Goal: Task Accomplishment & Management: Manage account settings

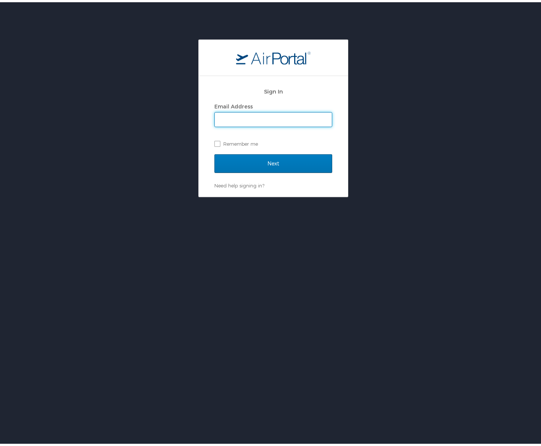
type input "jeffrey.madsen@cbtravel.com"
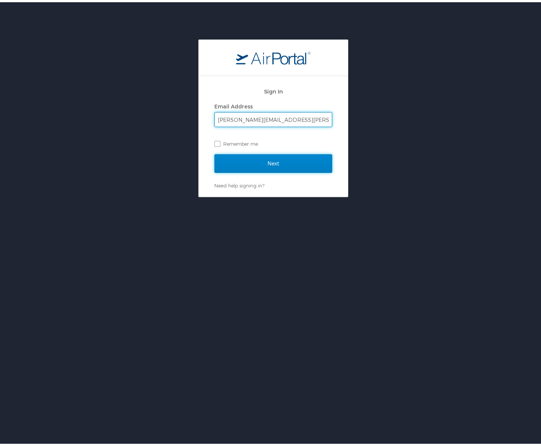
click at [273, 153] on input "Next" at bounding box center [273, 161] width 118 height 19
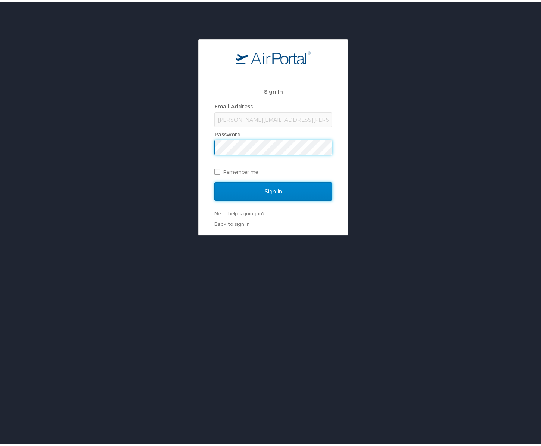
click at [273, 188] on input "Sign In" at bounding box center [273, 189] width 118 height 19
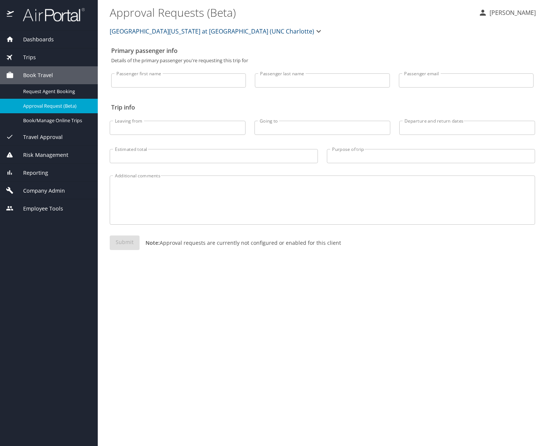
click at [366, 292] on div "Primary passenger info Details of the primary passenger you're requesting this …" at bounding box center [322, 244] width 425 height 403
click at [366, 287] on div "Primary passenger info Details of the primary passenger you're requesting this …" at bounding box center [322, 244] width 425 height 403
click at [55, 209] on span "Employee Tools" at bounding box center [38, 209] width 49 height 8
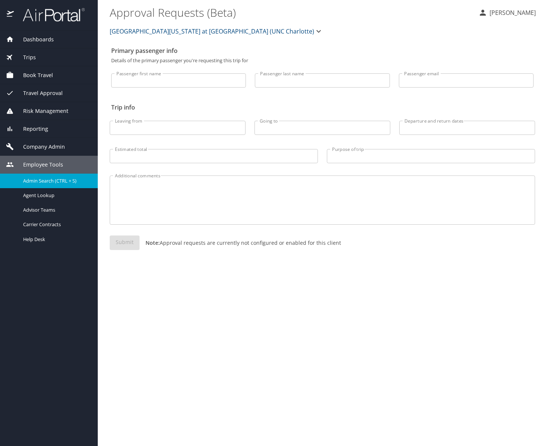
click at [63, 182] on span "Admin Search (CTRL + S)" at bounding box center [49, 181] width 53 height 7
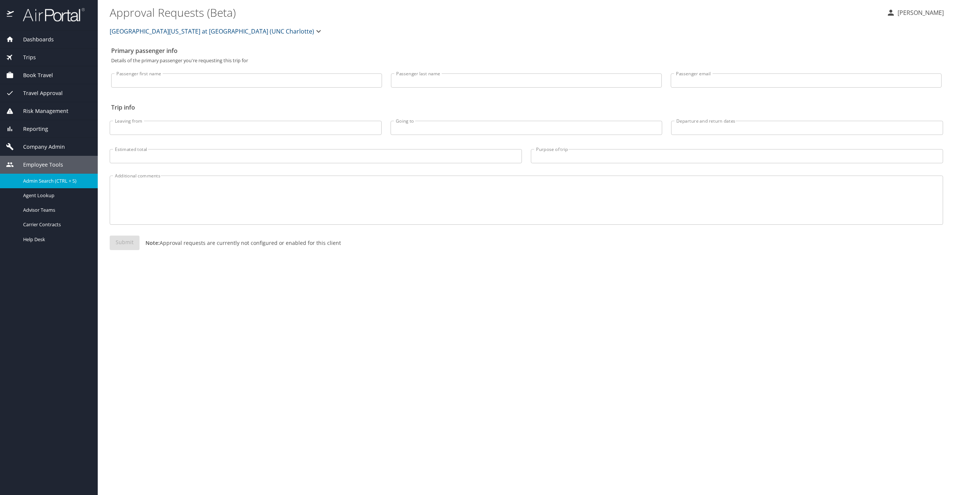
click at [546, 295] on div "Primary passenger info Details of the primary passenger you're requesting this …" at bounding box center [526, 269] width 833 height 452
click at [546, 300] on div "Primary passenger info Details of the primary passenger you're requesting this …" at bounding box center [526, 269] width 833 height 452
click at [53, 42] on span "Dashboards" at bounding box center [34, 39] width 40 height 8
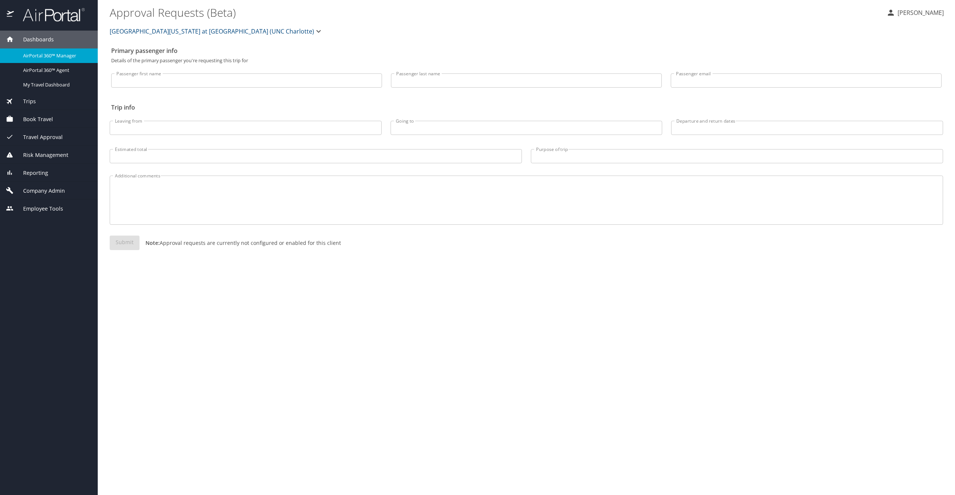
click at [53, 54] on span "AirPortal 360™ Manager" at bounding box center [56, 55] width 66 height 7
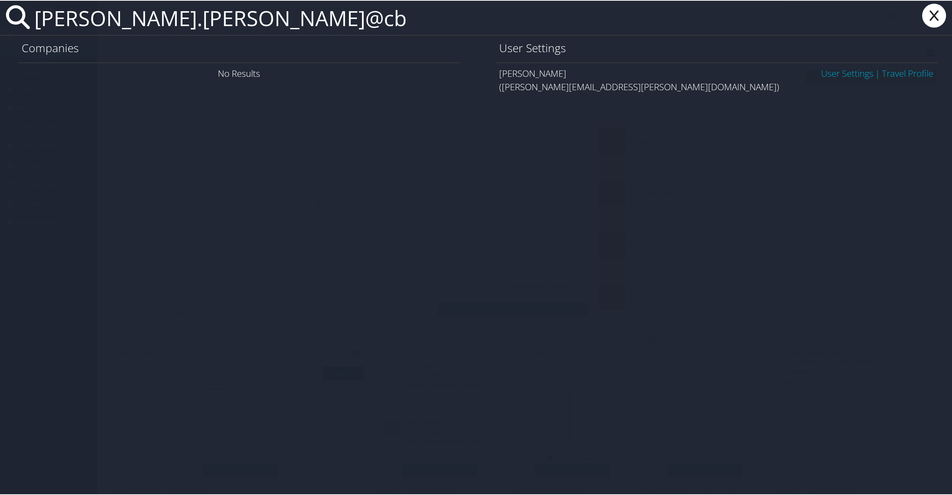
type input "ethan.smith@cb"
click at [845, 76] on link "User Settings" at bounding box center [847, 72] width 52 height 12
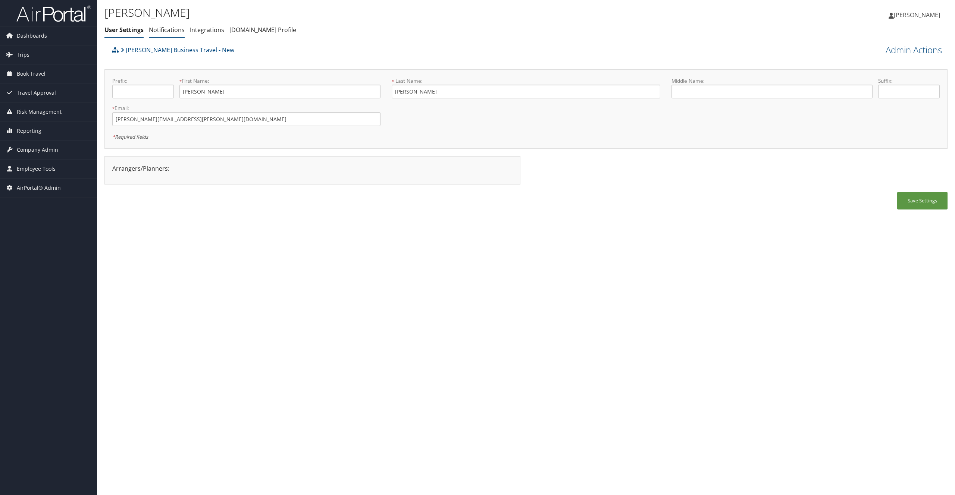
click at [176, 31] on link "Notifications" at bounding box center [167, 30] width 36 height 8
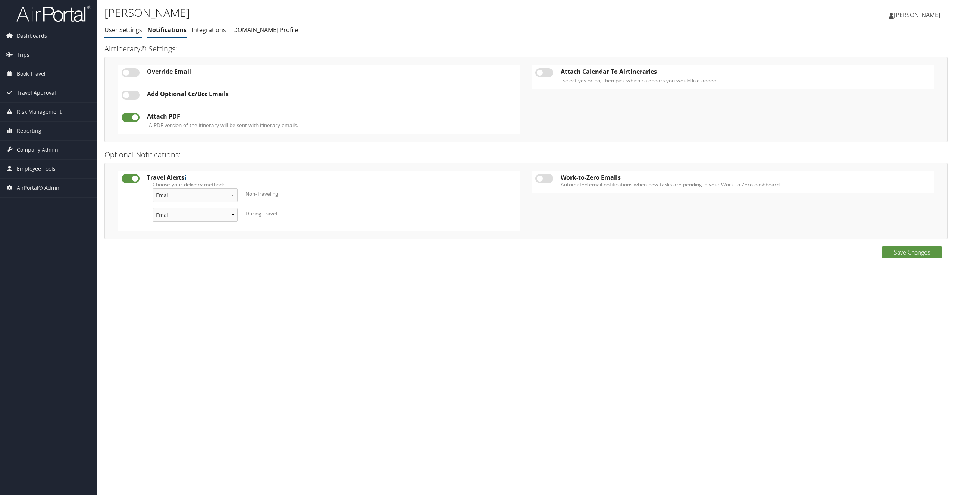
click at [130, 32] on link "User Settings" at bounding box center [123, 30] width 38 height 8
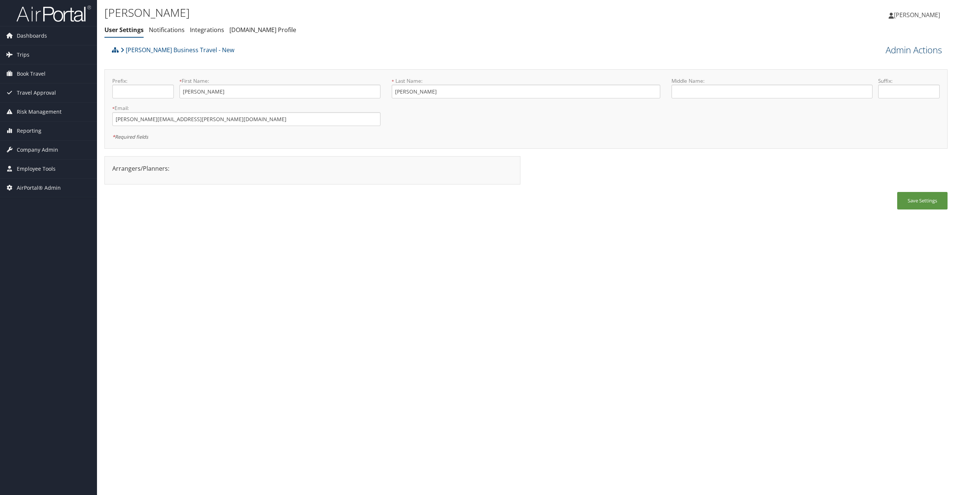
click at [910, 54] on link "Admin Actions" at bounding box center [913, 50] width 56 height 13
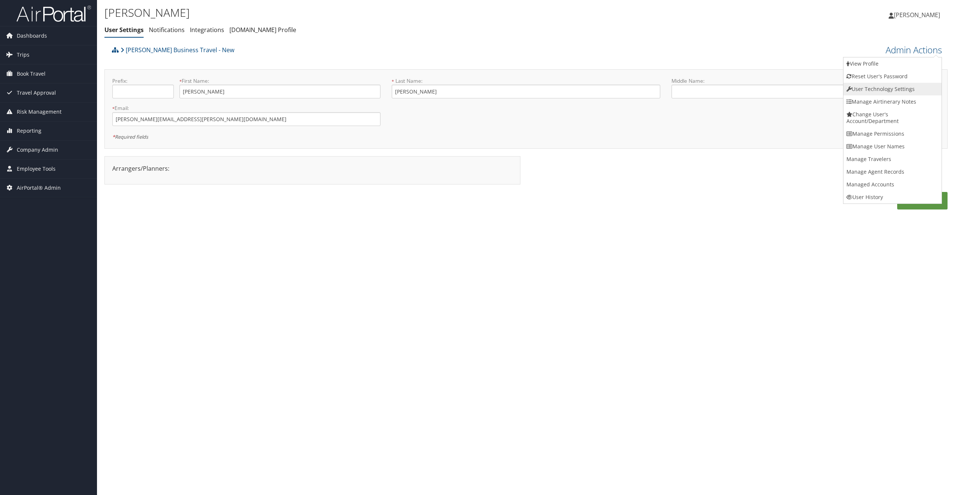
click at [903, 88] on link "User Technology Settings" at bounding box center [892, 89] width 98 height 13
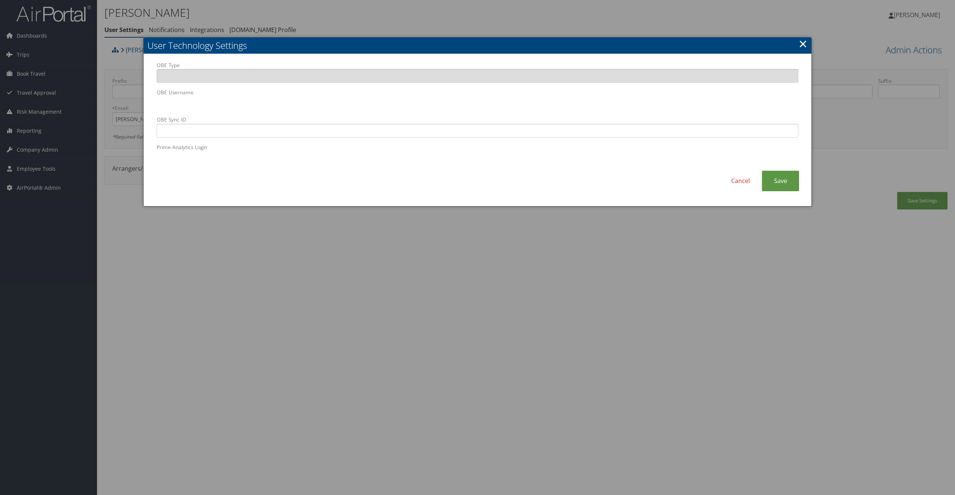
click at [804, 43] on link "×" at bounding box center [802, 43] width 9 height 15
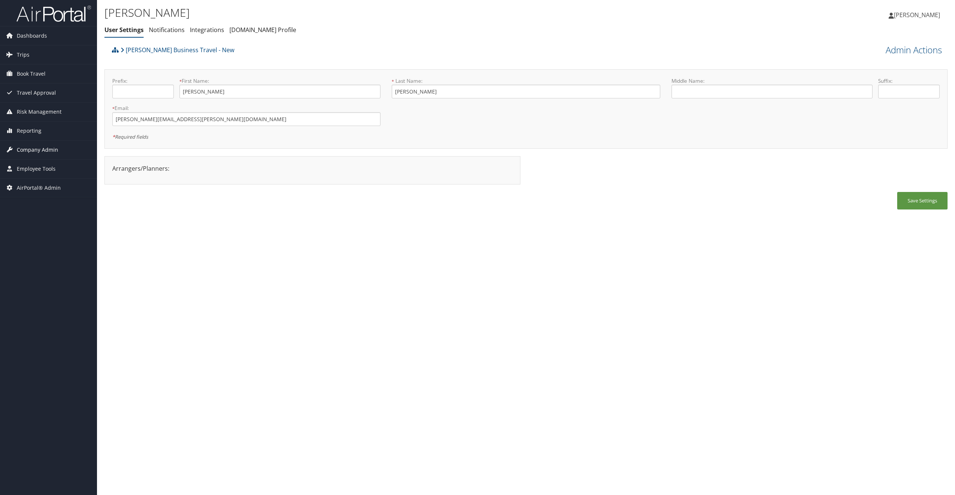
click at [34, 152] on span "Company Admin" at bounding box center [37, 150] width 41 height 19
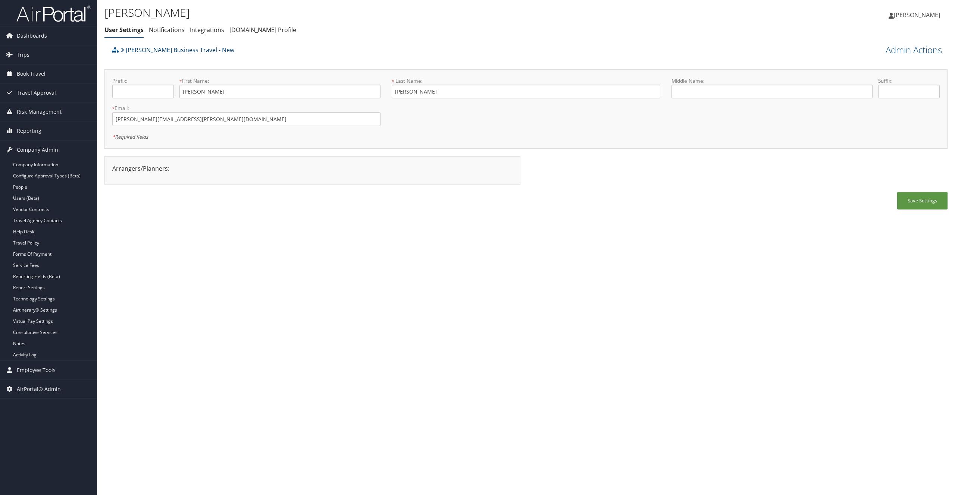
click at [132, 49] on link "Christopherson Business Travel - New" at bounding box center [177, 50] width 114 height 15
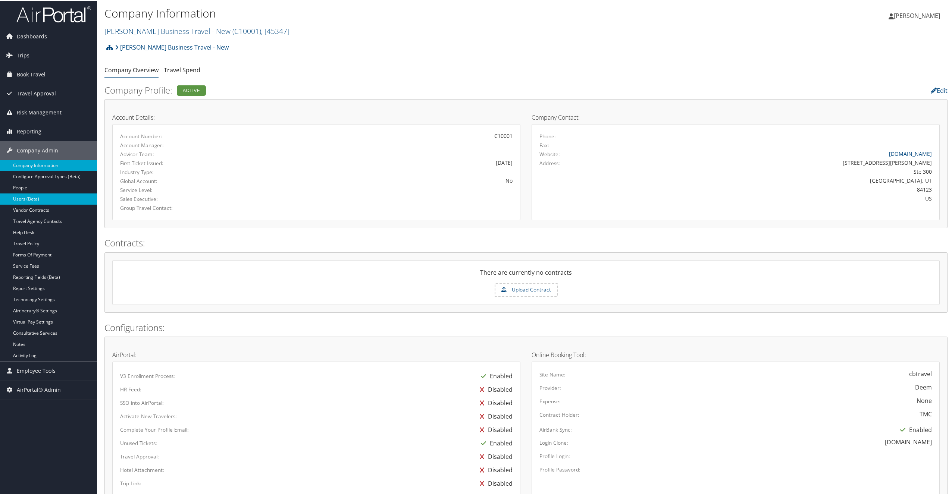
click at [33, 196] on link "Users (Beta)" at bounding box center [48, 198] width 97 height 11
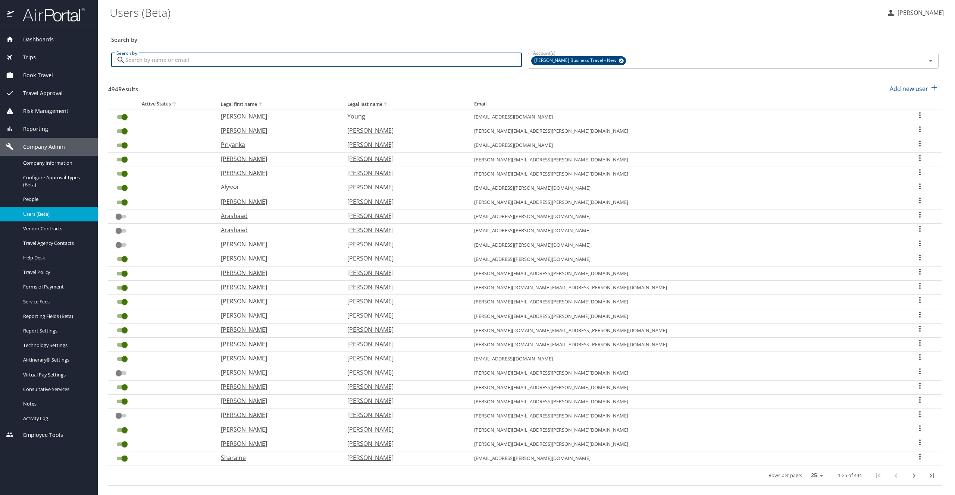
click at [293, 59] on input "Search by" at bounding box center [323, 60] width 396 height 14
type input "[PERSON_NAME]"
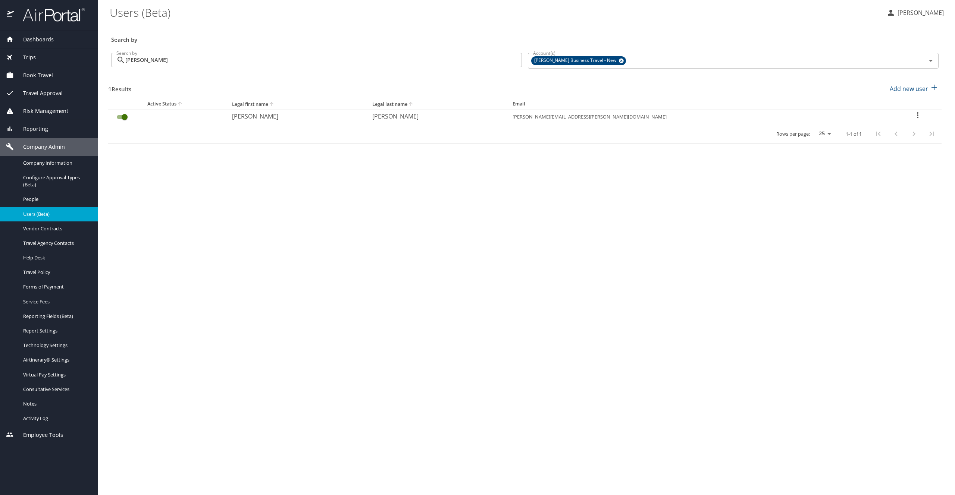
click at [913, 114] on icon "User Search Table" at bounding box center [917, 115] width 9 height 9
click at [903, 118] on li "View profile" at bounding box center [896, 116] width 108 height 13
select select "US"
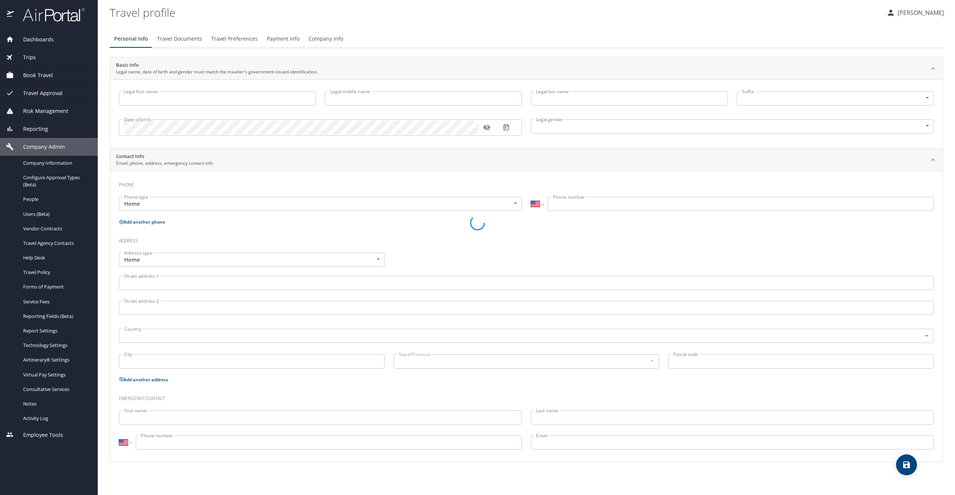
type input "[PERSON_NAME]"
type input "Undisclosed"
select select "US"
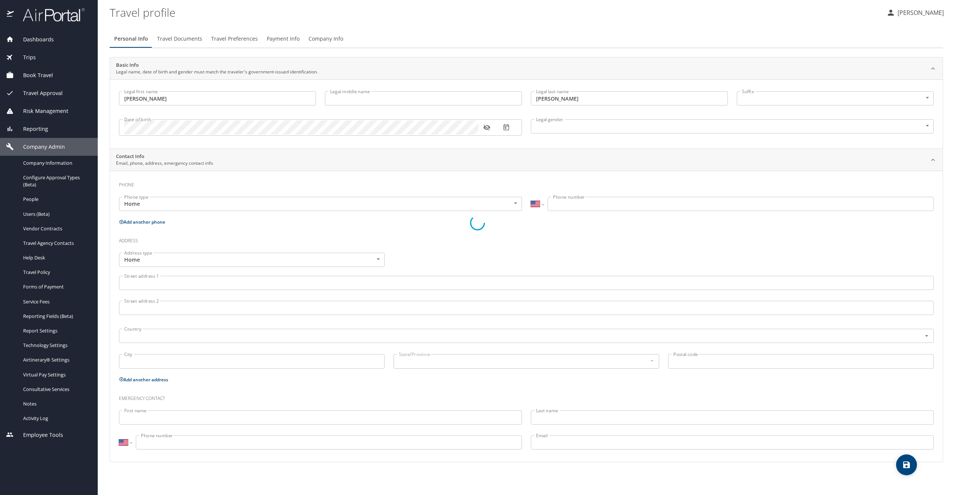
select select "US"
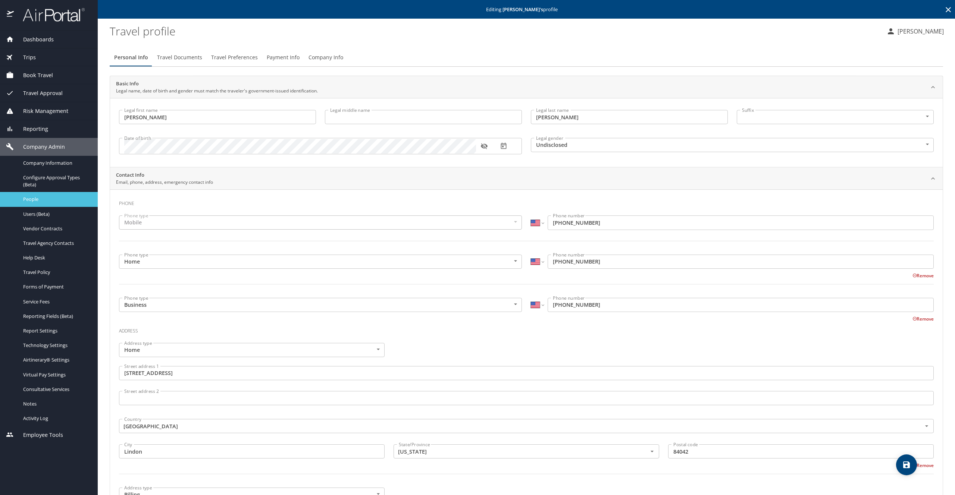
click at [32, 199] on span "People" at bounding box center [56, 199] width 66 height 7
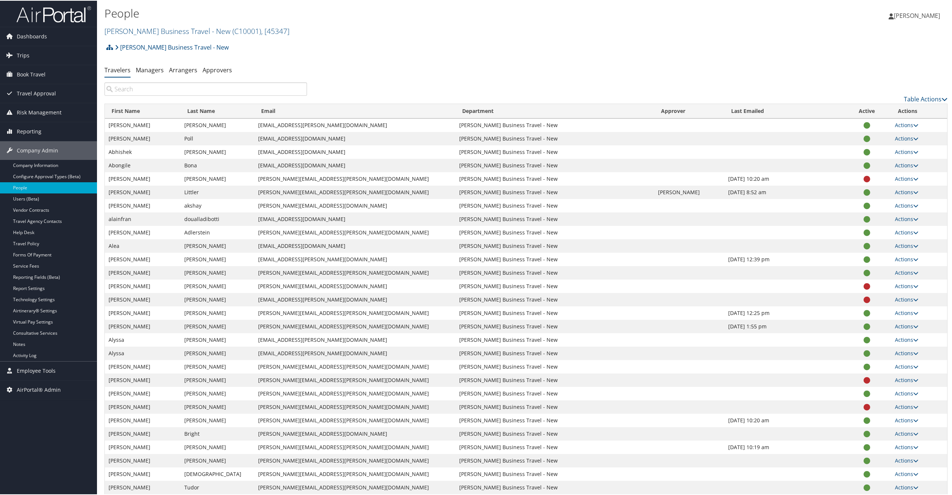
click at [272, 89] on input "search" at bounding box center [205, 88] width 203 height 13
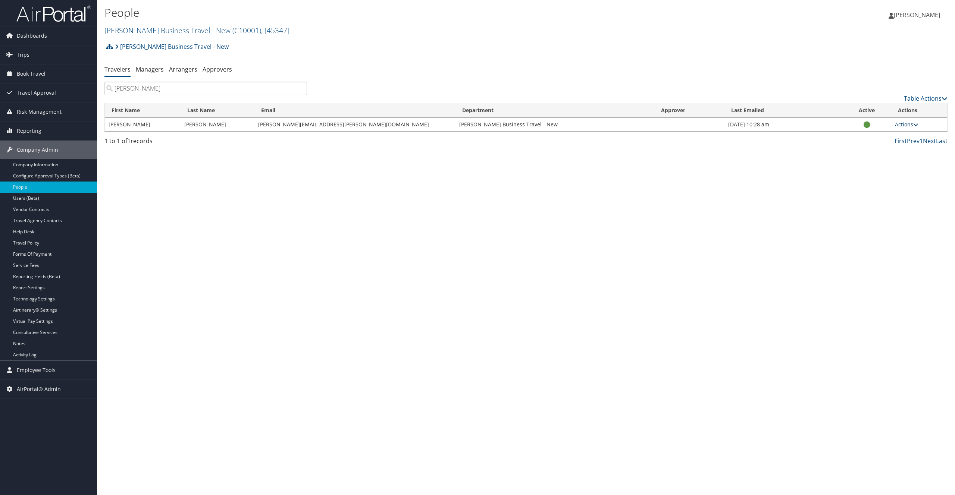
type input "ethan smith"
click at [906, 124] on link "Actions" at bounding box center [906, 124] width 23 height 7
drag, startPoint x: 882, startPoint y: 194, endPoint x: 661, endPoint y: 204, distance: 220.6
click at [662, 204] on div "People Christopherson Business Travel - New ( C10001 ) , [ 45347 ] Christophers…" at bounding box center [526, 247] width 858 height 495
click at [661, 204] on div "People Christopherson Business Travel - New ( C10001 ) , [ 45347 ] Christophers…" at bounding box center [526, 247] width 858 height 495
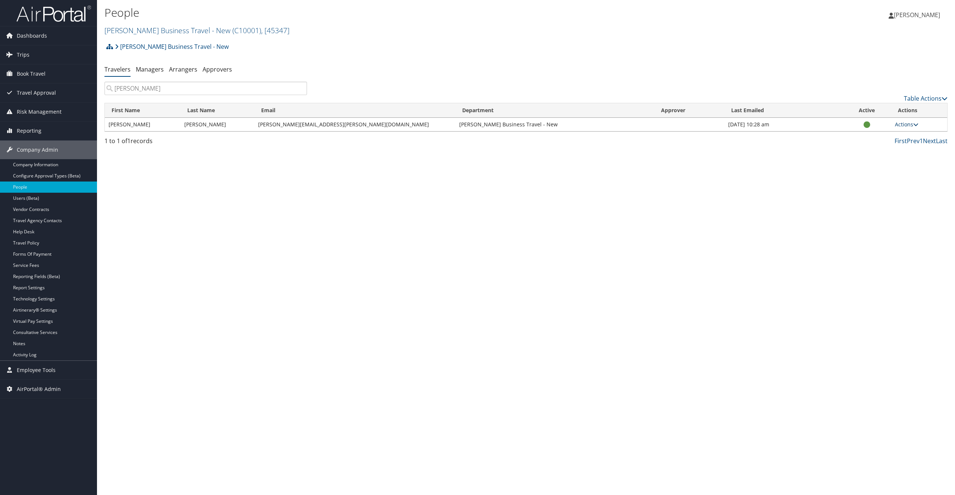
click at [909, 126] on link "Actions" at bounding box center [906, 124] width 23 height 7
click at [907, 148] on link "View Profile" at bounding box center [879, 148] width 76 height 13
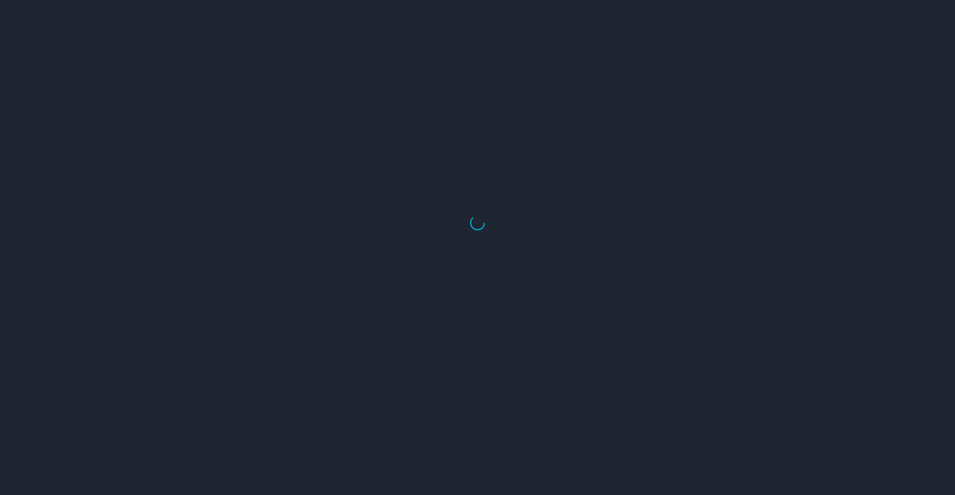
select select "US"
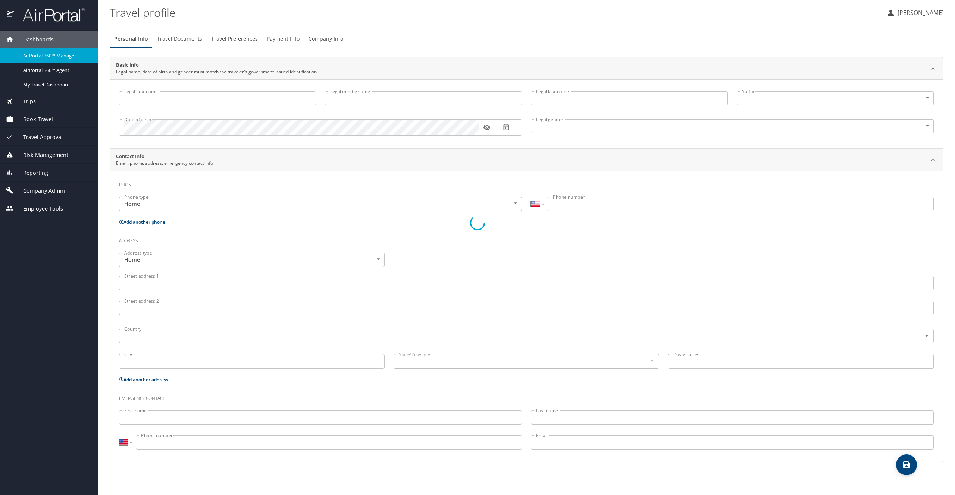
type input "[PERSON_NAME]"
type input "Undisclosed"
select select "US"
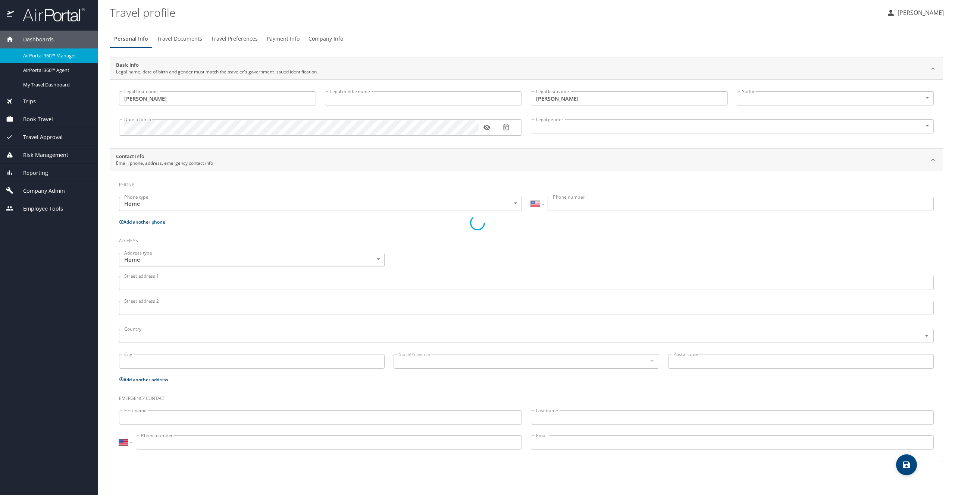
select select "US"
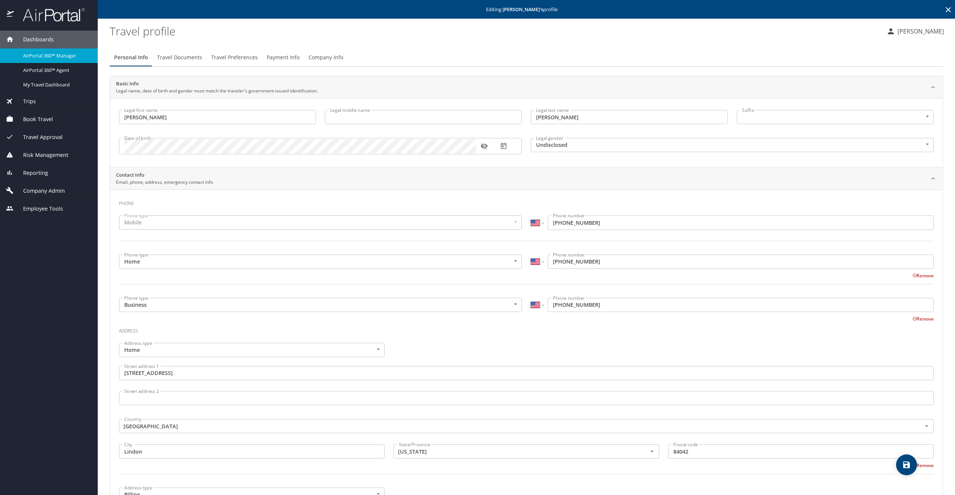
click at [57, 209] on span "Employee Tools" at bounding box center [38, 209] width 49 height 8
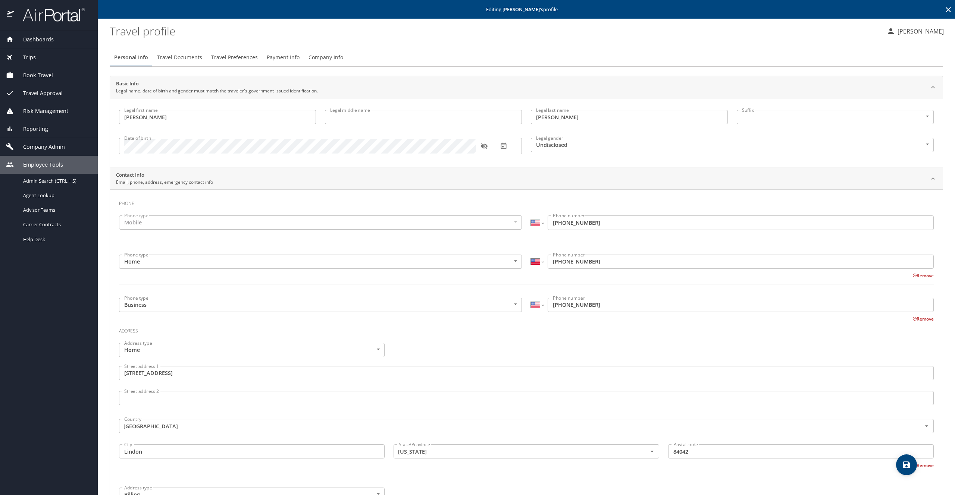
click at [43, 152] on div "Company Admin" at bounding box center [49, 147] width 98 height 18
